Goal: Transaction & Acquisition: Obtain resource

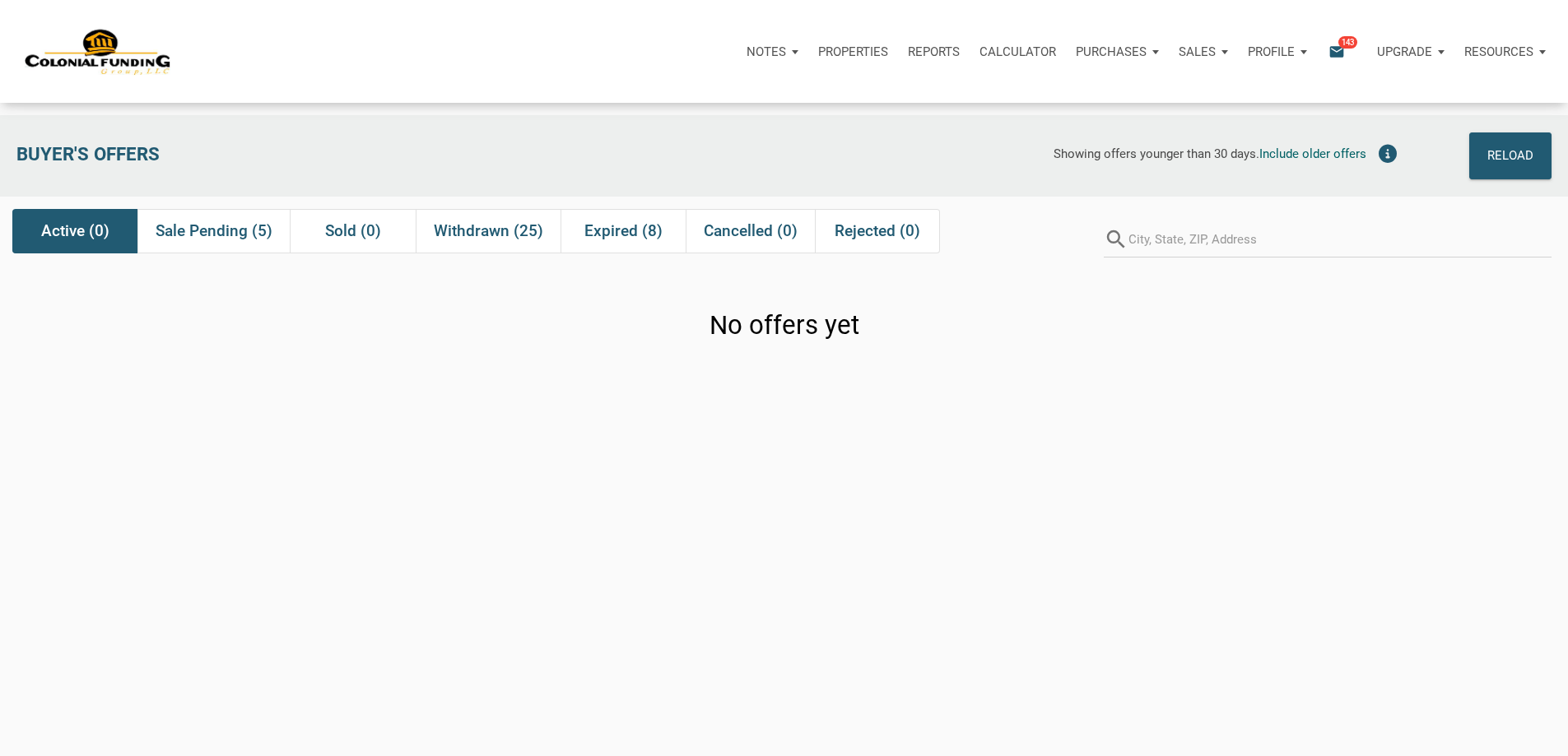
click at [1327, 56] on icon "email" at bounding box center [1336, 51] width 20 height 19
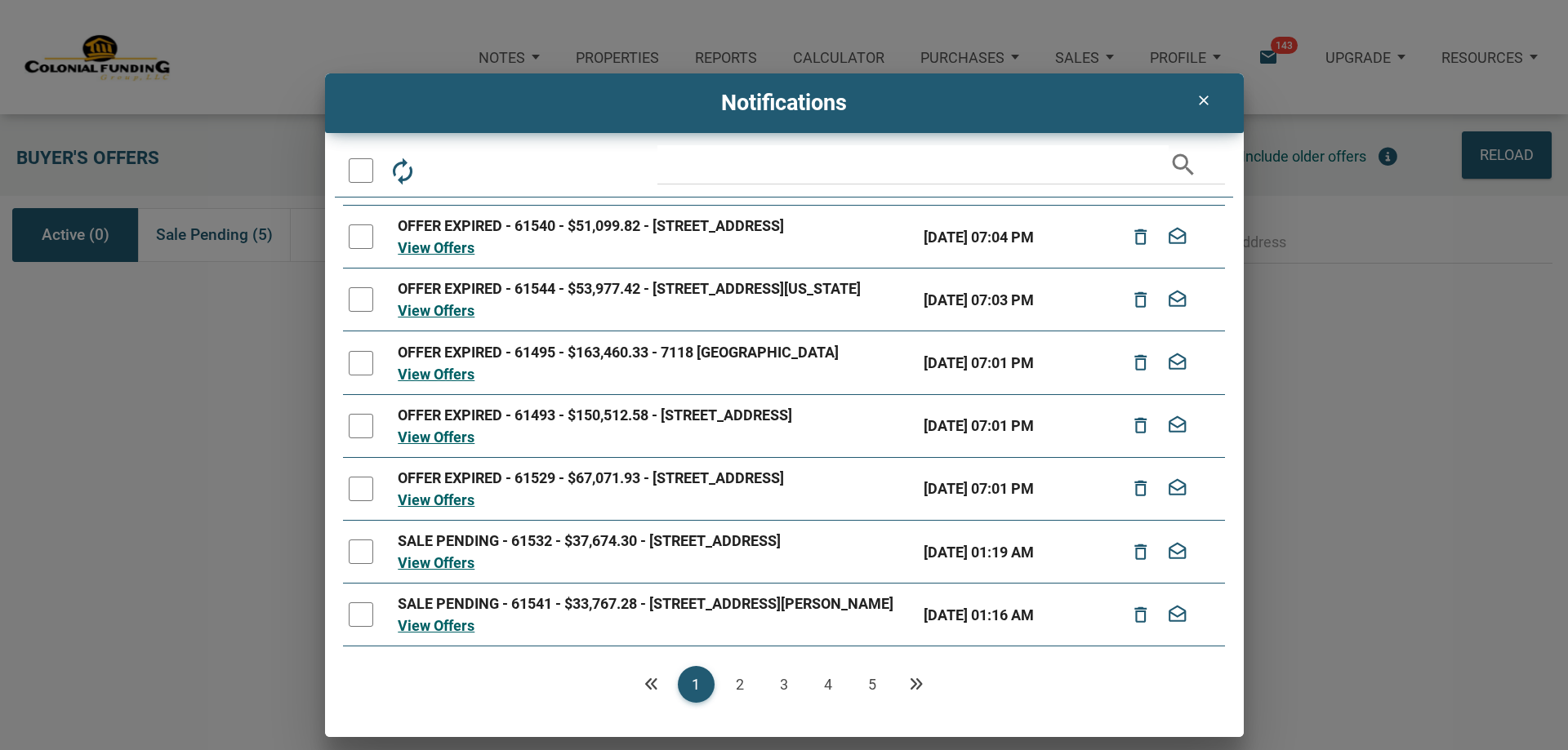
scroll to position [304, 0]
click at [914, 684] on icon "Next" at bounding box center [916, 684] width 15 height 15
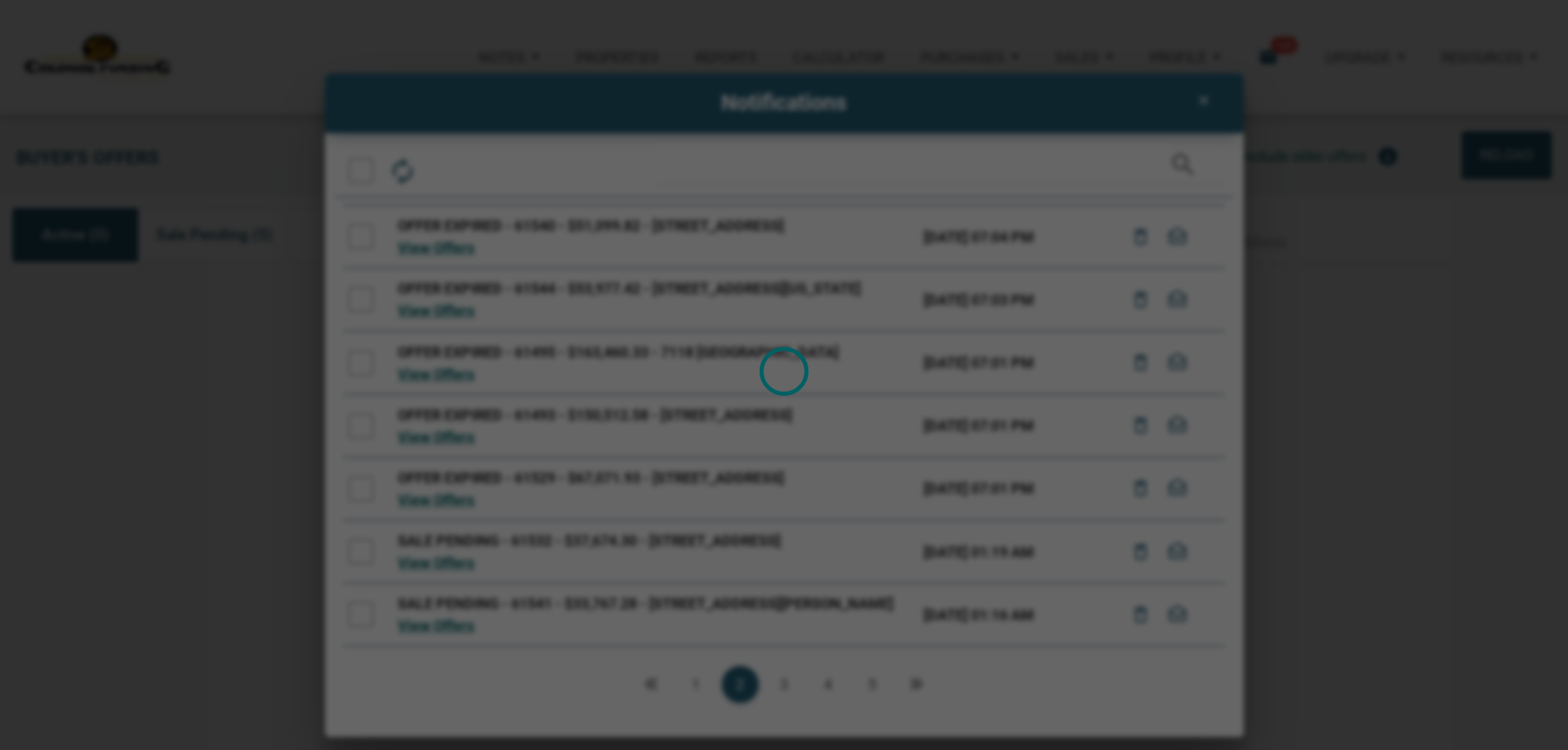
scroll to position [0, 0]
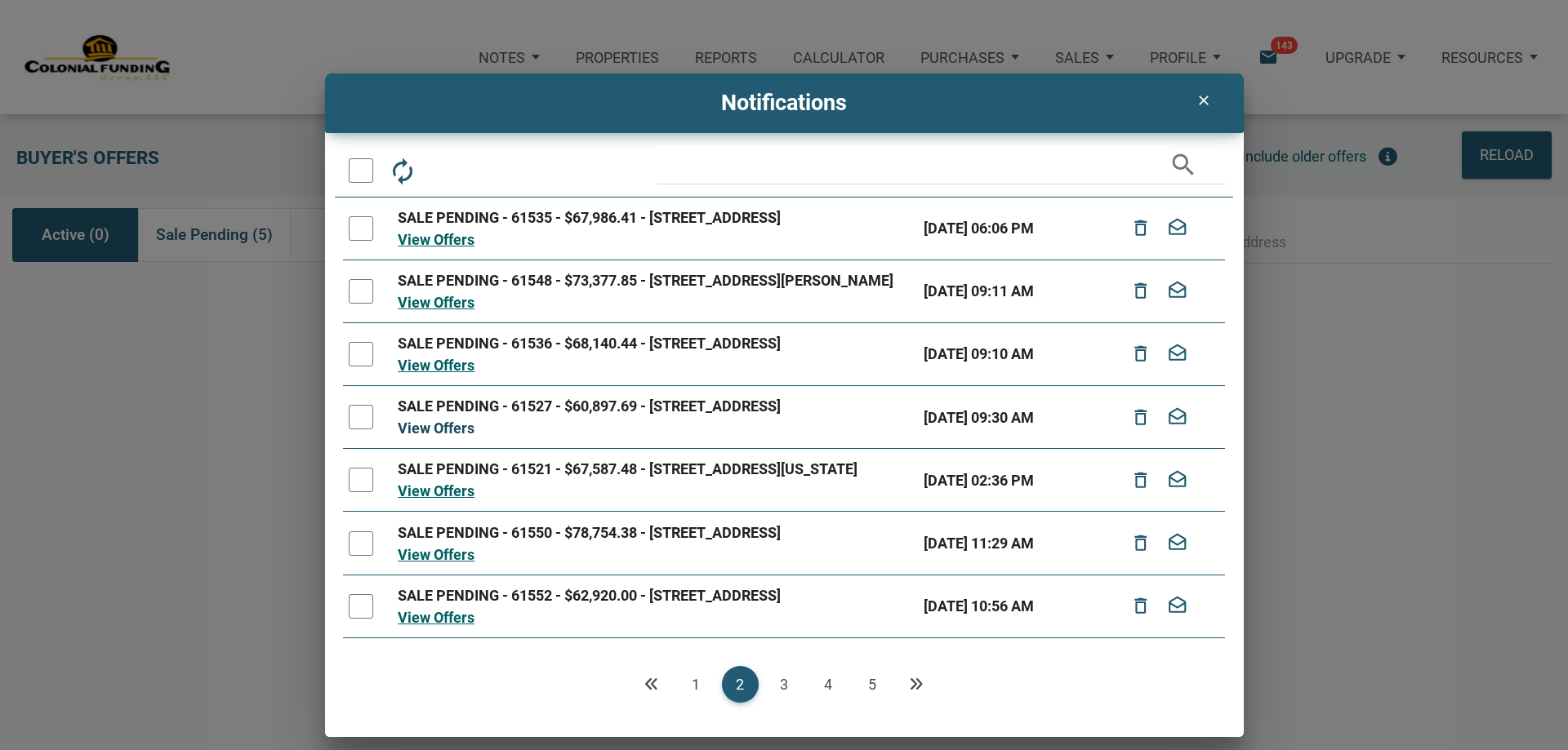
click at [456, 437] on link "View Offers" at bounding box center [435, 427] width 77 height 17
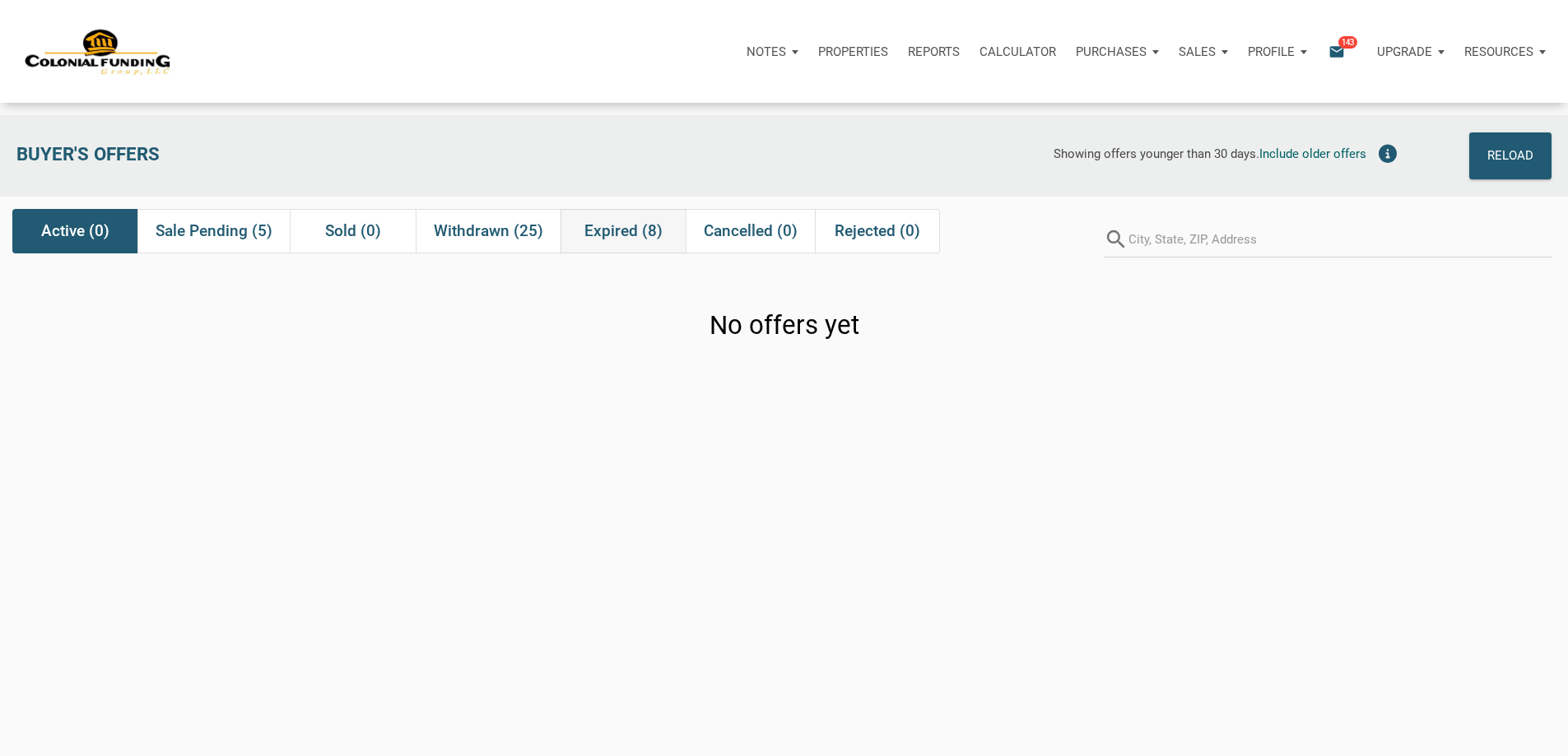
click at [612, 237] on span "Expired (8)" at bounding box center [623, 231] width 78 height 20
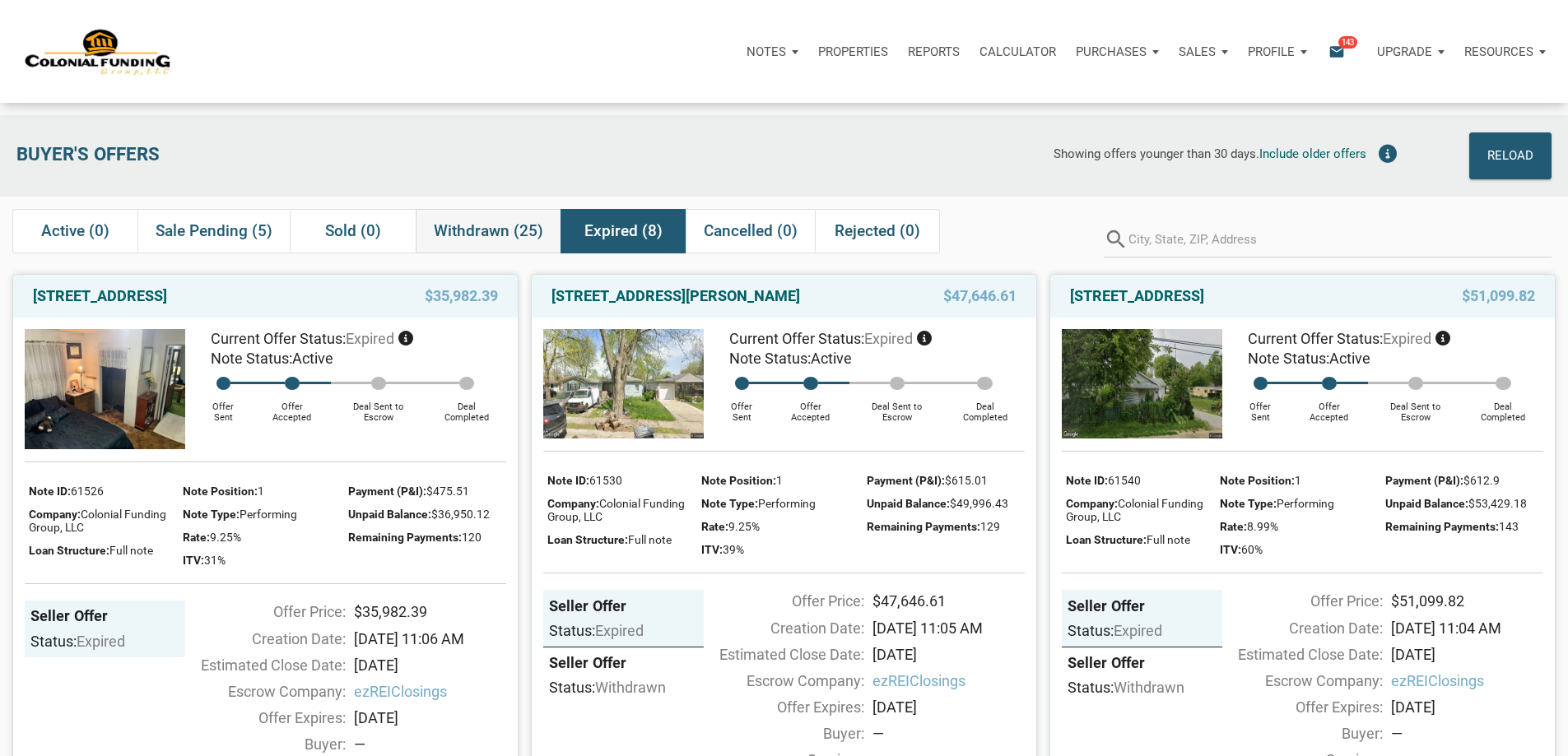
click at [483, 234] on span "Withdrawn (25)" at bounding box center [488, 231] width 109 height 20
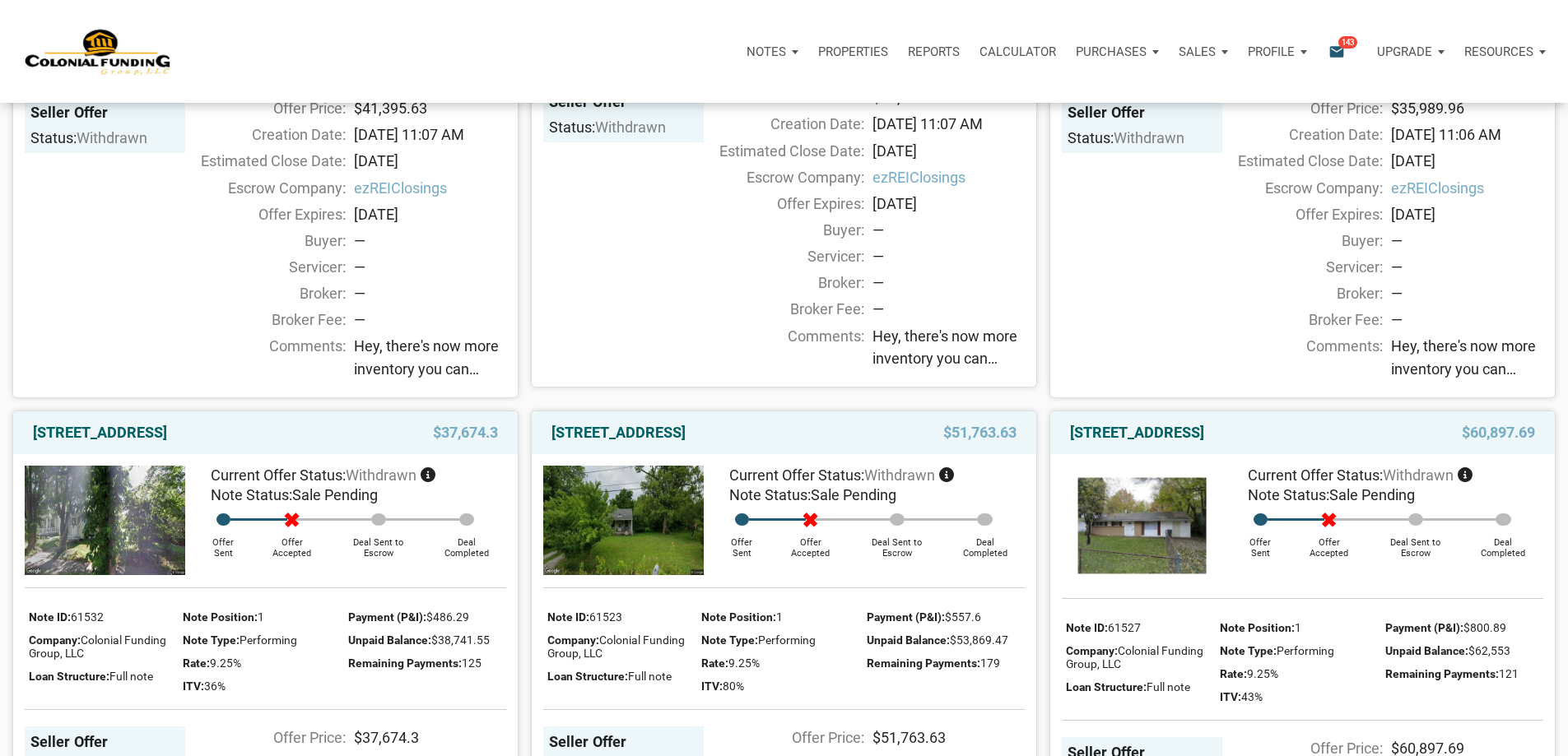
scroll to position [1128, 0]
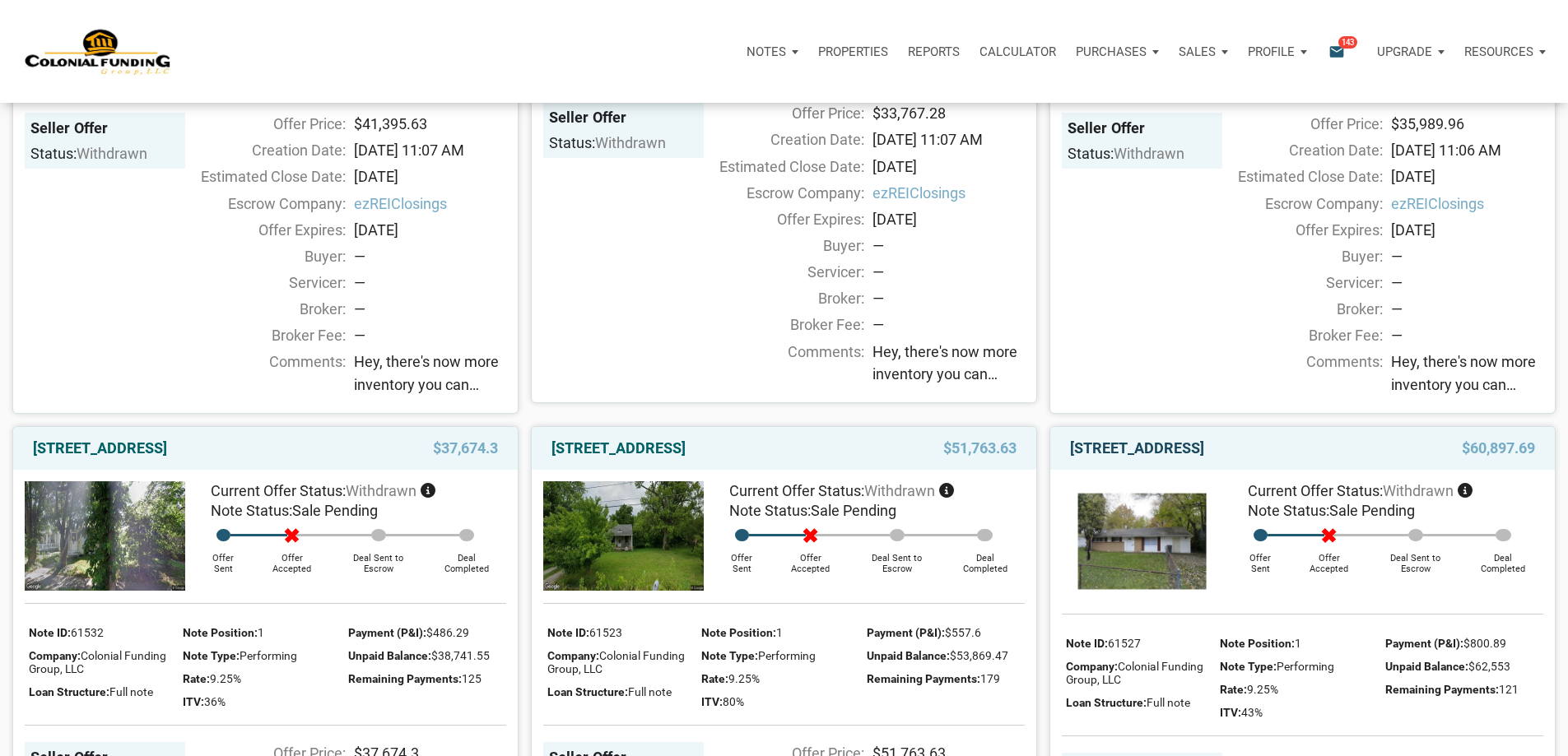
click at [1204, 458] on link "3929 Barnor Drive, Indianapolis, IN, 46226" at bounding box center [1137, 449] width 134 height 20
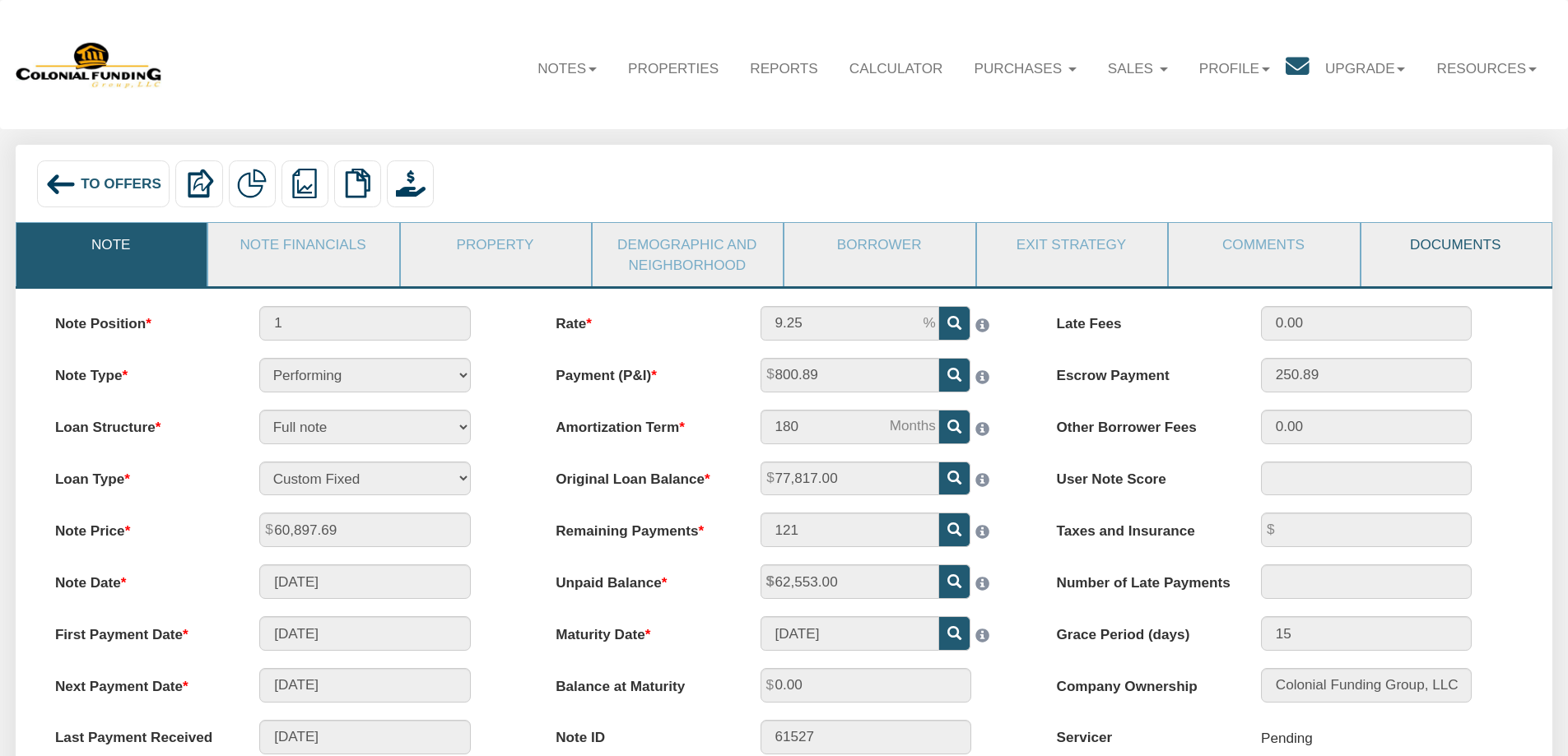
click at [1447, 246] on link "Documents" at bounding box center [1455, 245] width 189 height 43
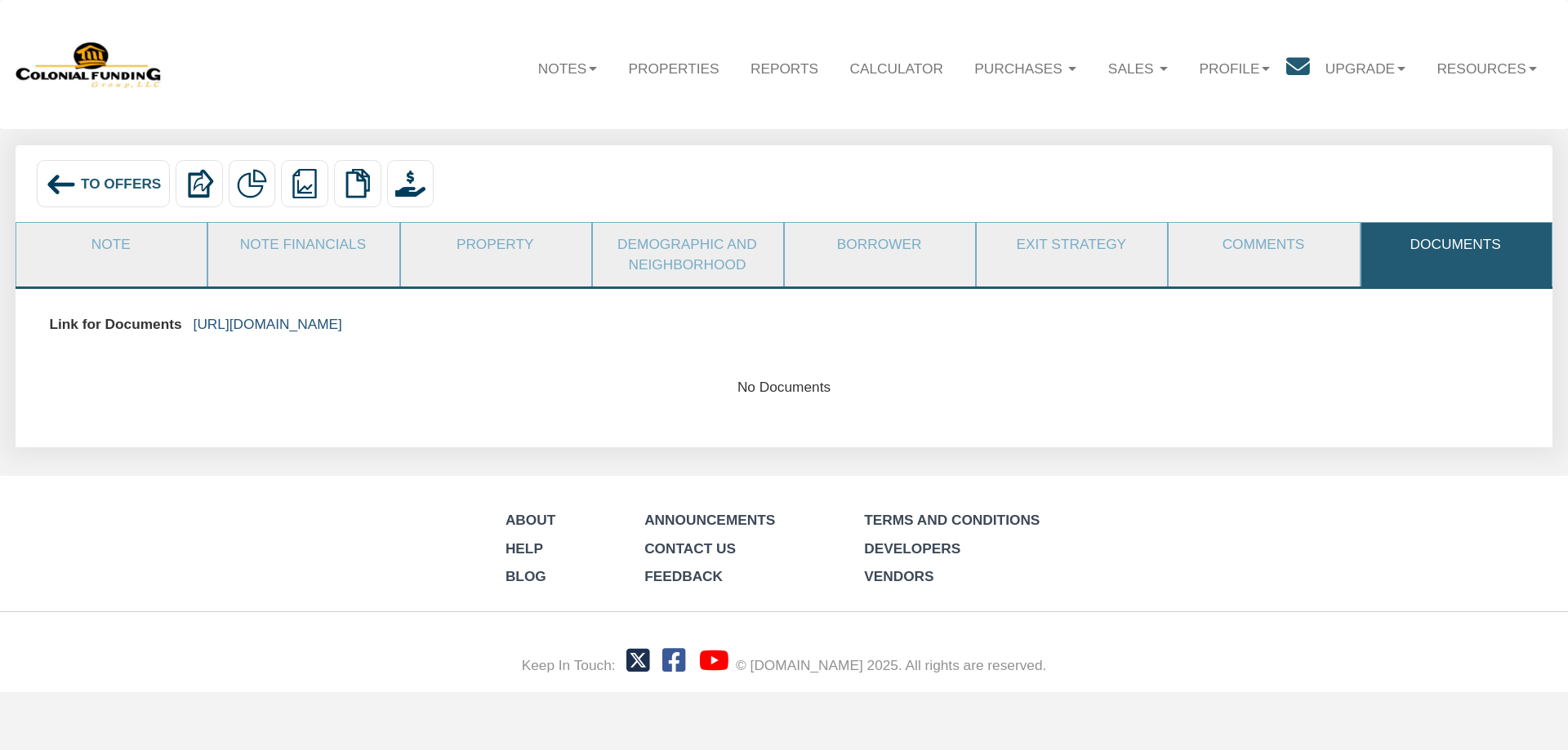
click at [342, 322] on link "https://colonialfundinggroup.sharepoint.com/:f:/s/operationsteam/EnwZMkf1MOtGj7…" at bounding box center [268, 324] width 149 height 16
